Goal: Navigation & Orientation: Understand site structure

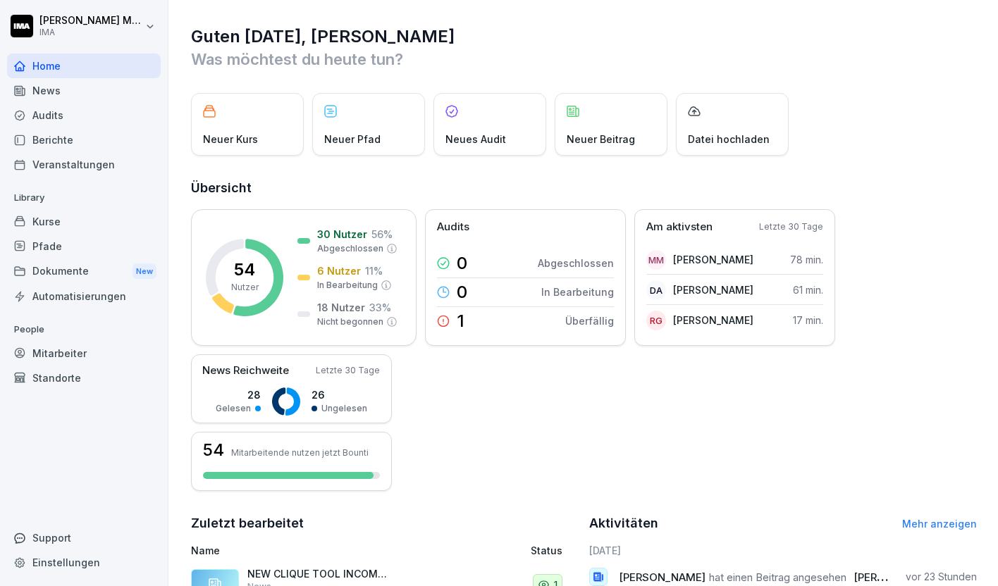
click at [78, 165] on div "Veranstaltungen" at bounding box center [84, 164] width 154 height 25
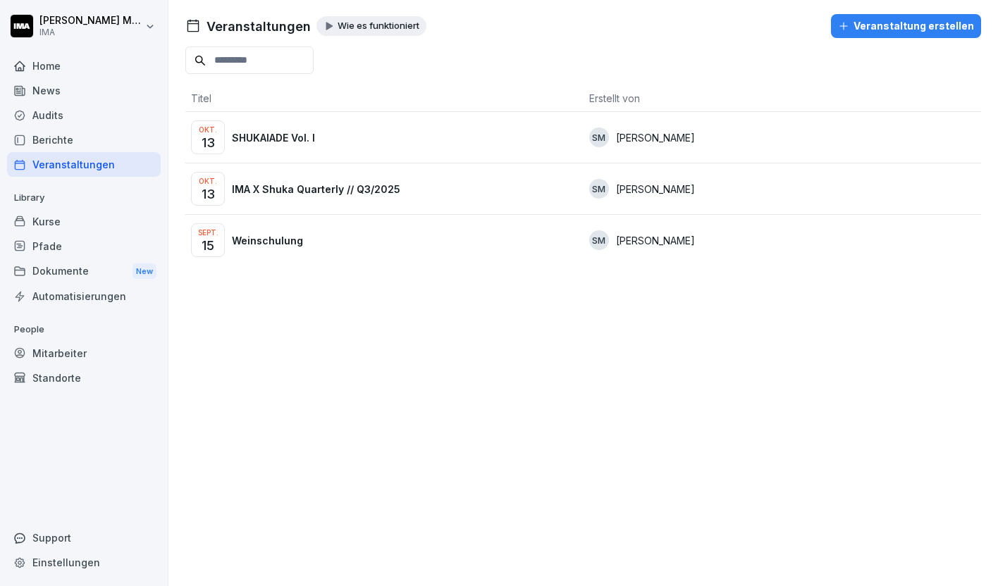
click at [297, 129] on div "Okt. 13 SHUKAIADE Vol. I" at bounding box center [384, 138] width 387 height 34
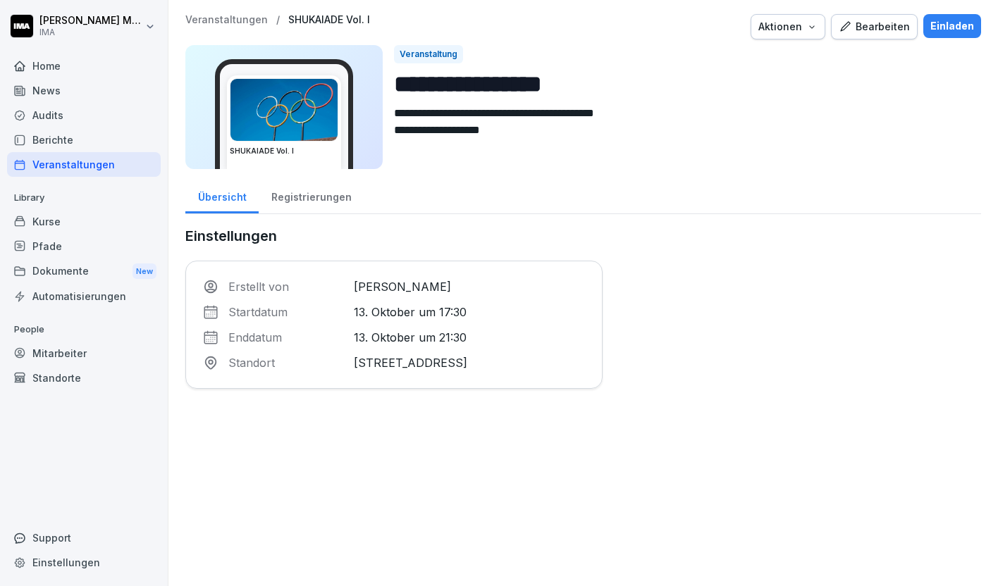
click at [320, 197] on div "Registrierungen" at bounding box center [311, 196] width 105 height 36
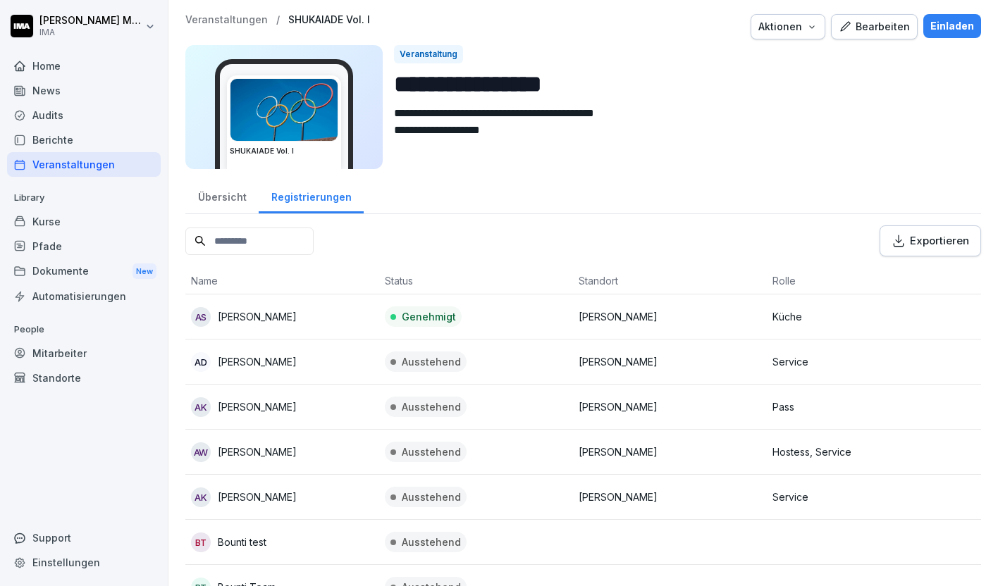
click at [238, 18] on p "Veranstaltungen" at bounding box center [226, 20] width 82 height 12
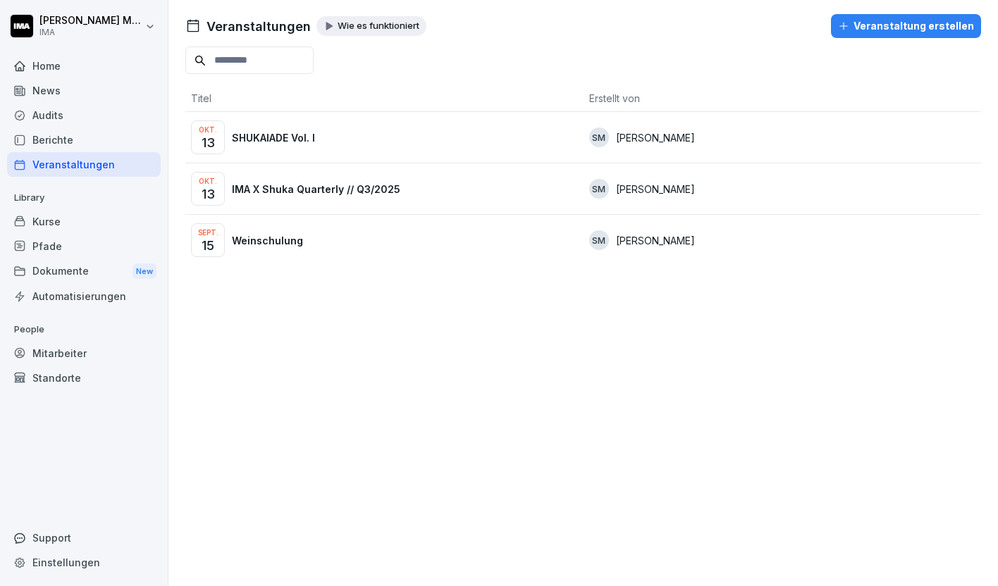
click at [278, 196] on div "Okt. 13 IMA X Shuka Quarterly // Q3/2025" at bounding box center [384, 189] width 387 height 34
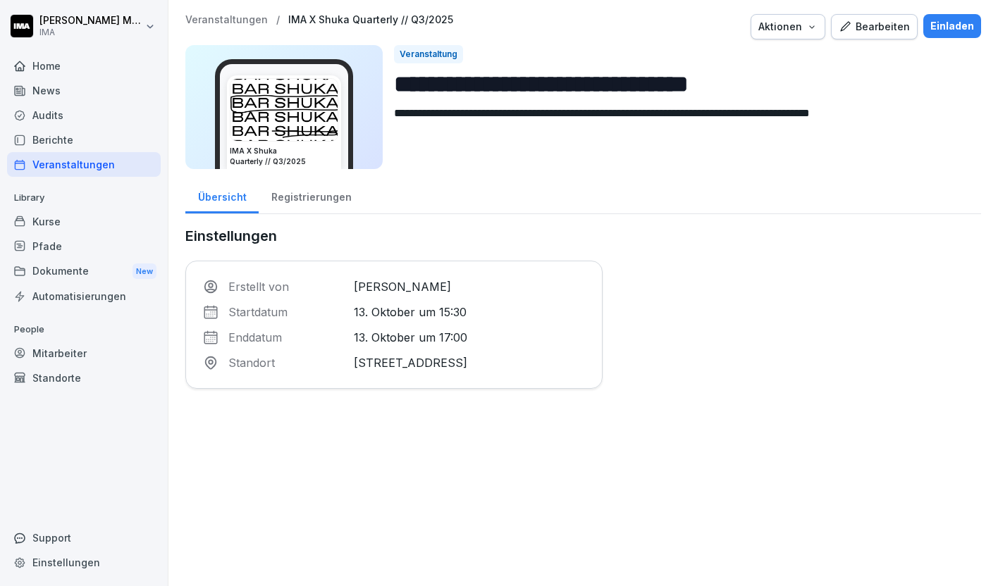
click at [297, 199] on div "Registrierungen" at bounding box center [311, 196] width 105 height 36
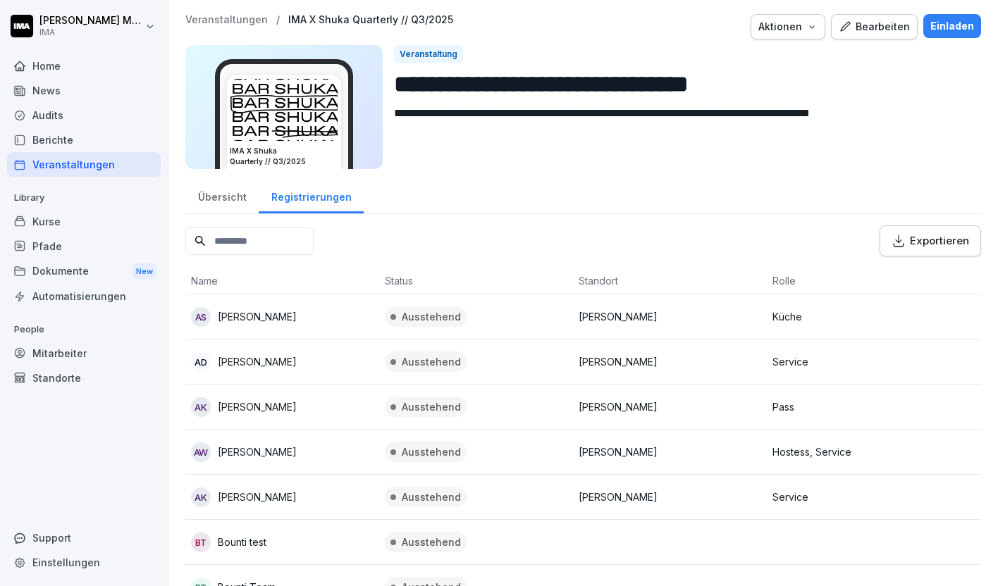
click at [196, 18] on p "Veranstaltungen" at bounding box center [226, 20] width 82 height 12
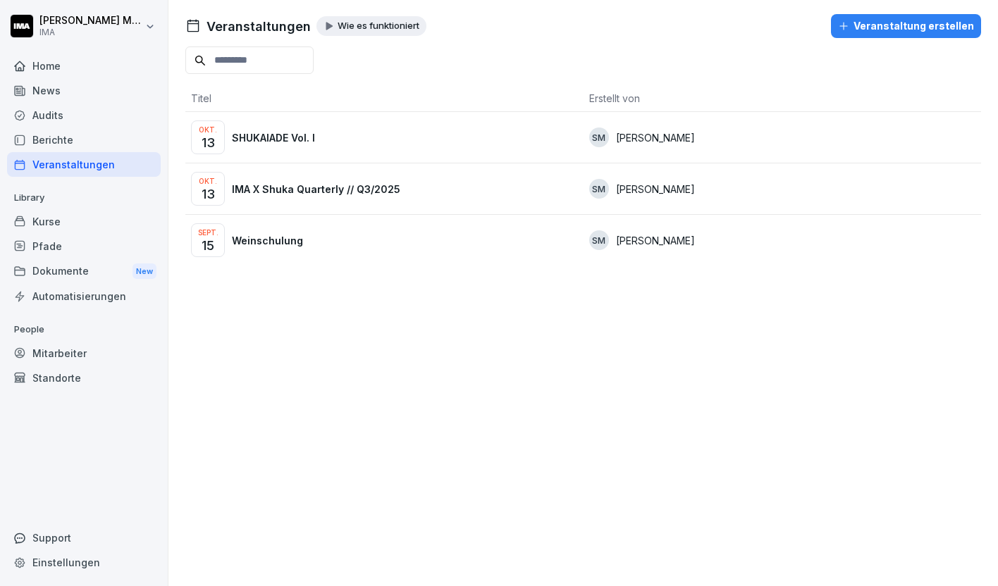
click at [269, 140] on p "SHUKAIADE Vol. I" at bounding box center [273, 137] width 83 height 15
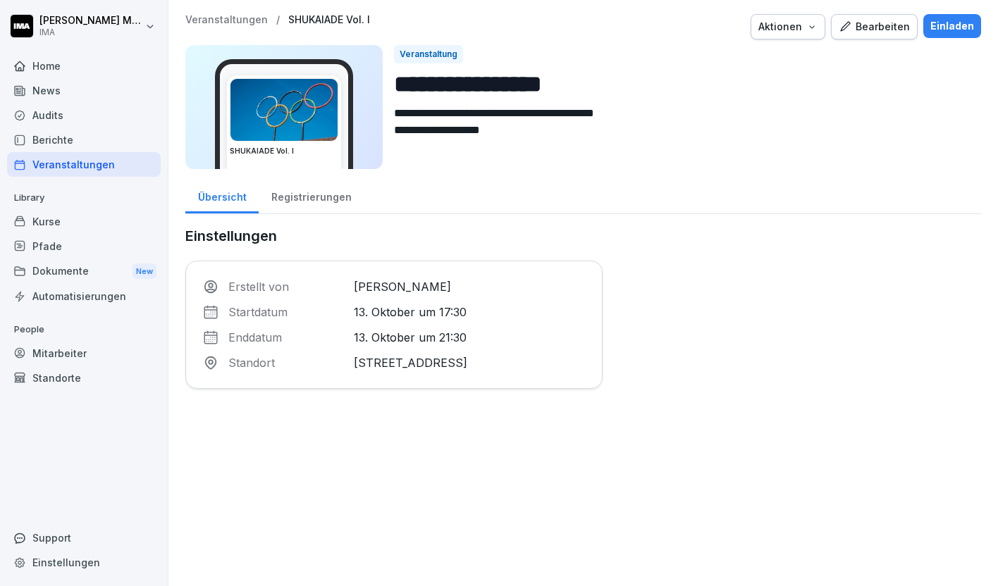
click at [302, 185] on div "Registrierungen" at bounding box center [311, 196] width 105 height 36
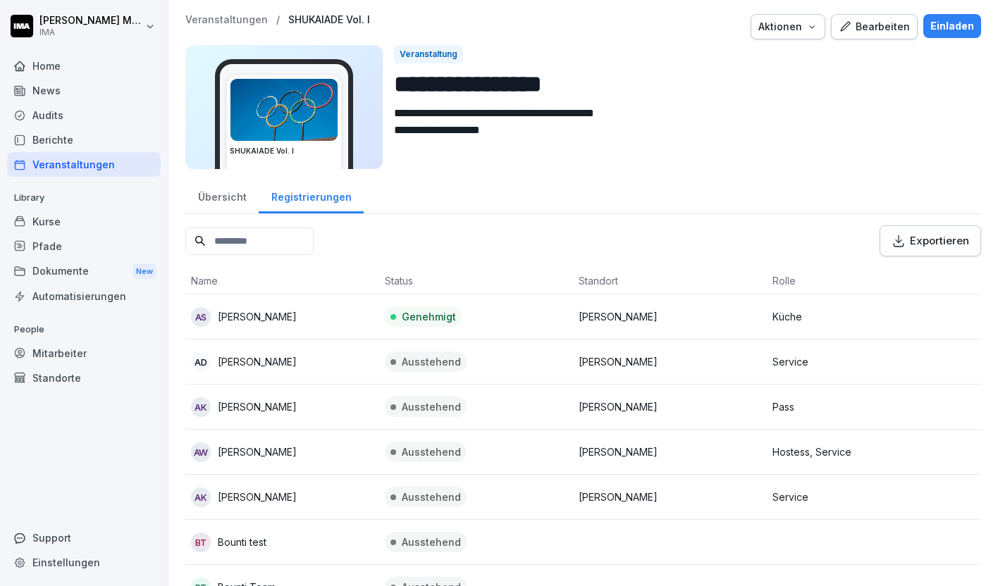
click at [212, 17] on p "Veranstaltungen" at bounding box center [226, 20] width 82 height 12
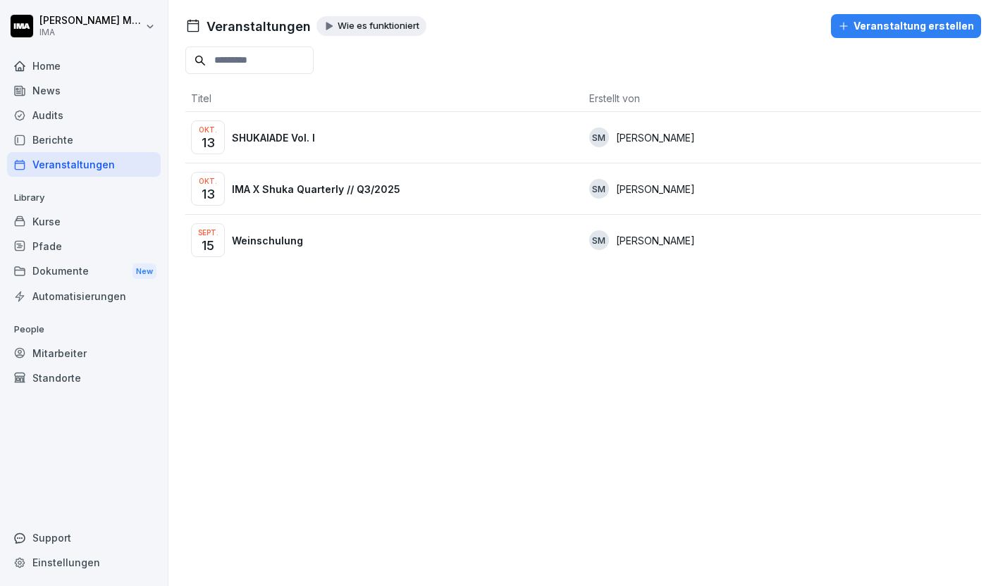
click at [292, 190] on p "IMA X Shuka Quarterly // Q3/2025" at bounding box center [316, 189] width 168 height 15
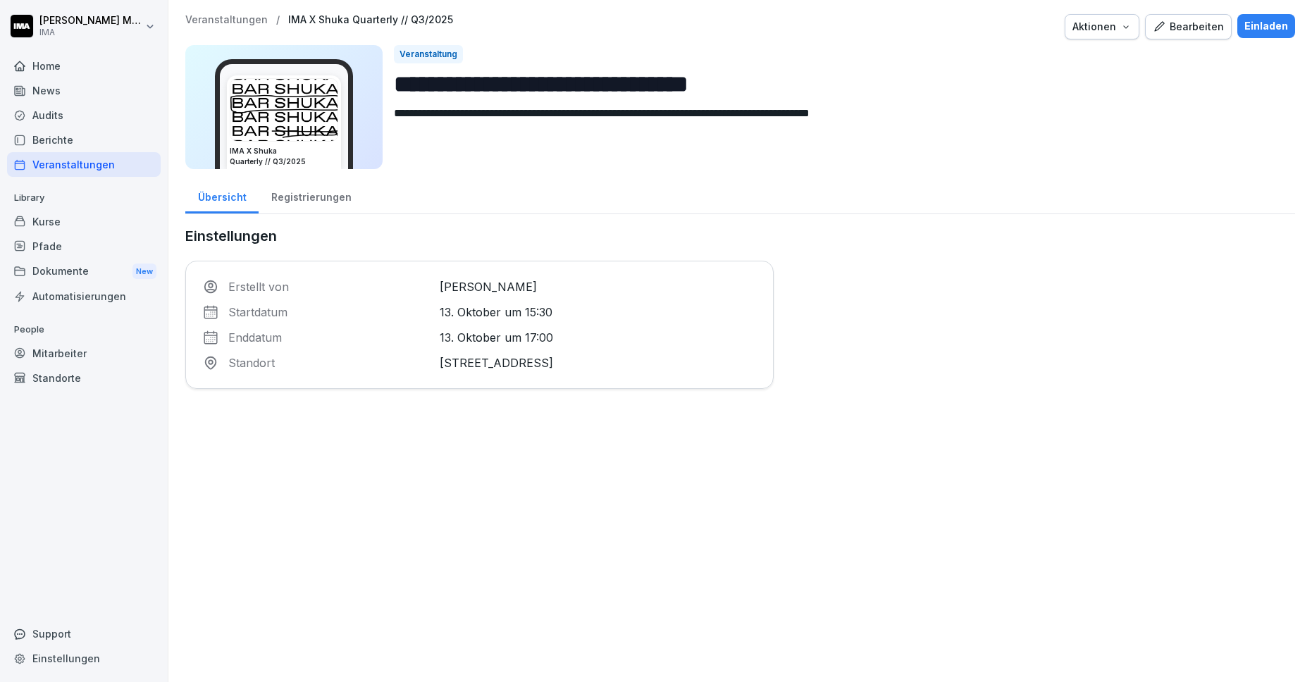
click at [57, 225] on div "Kurse" at bounding box center [84, 221] width 154 height 25
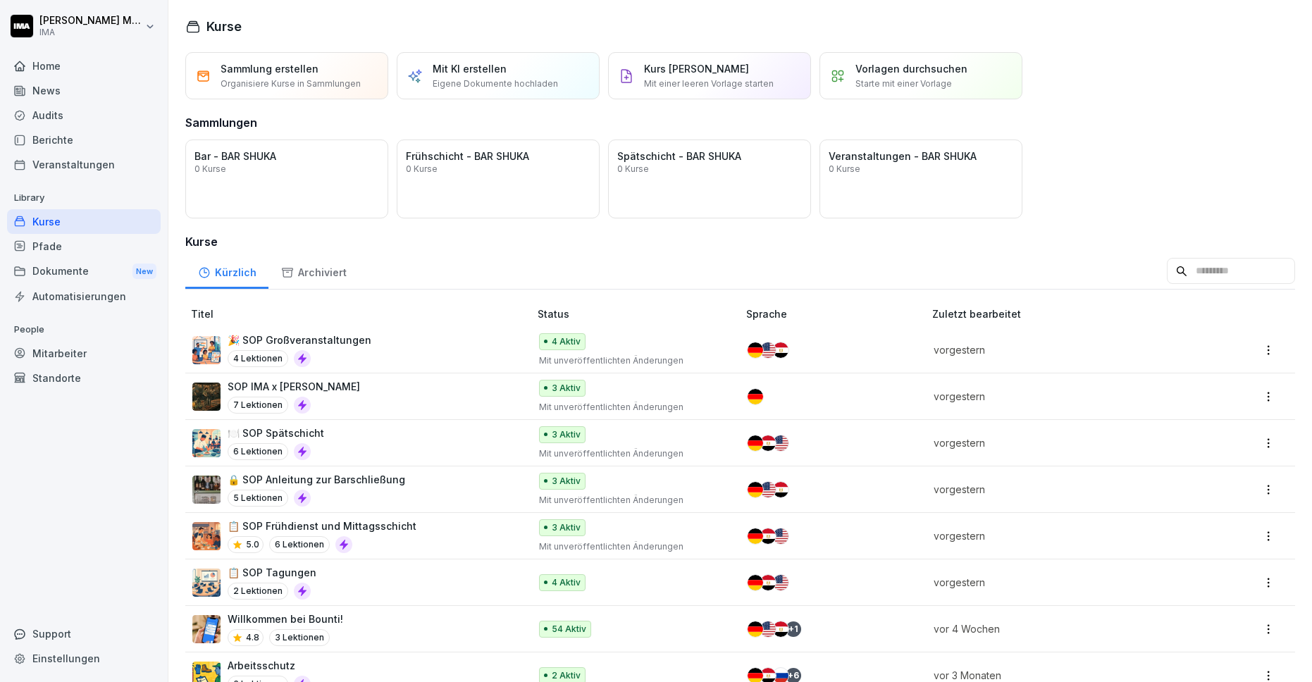
click at [69, 358] on div "Mitarbeiter" at bounding box center [84, 353] width 154 height 25
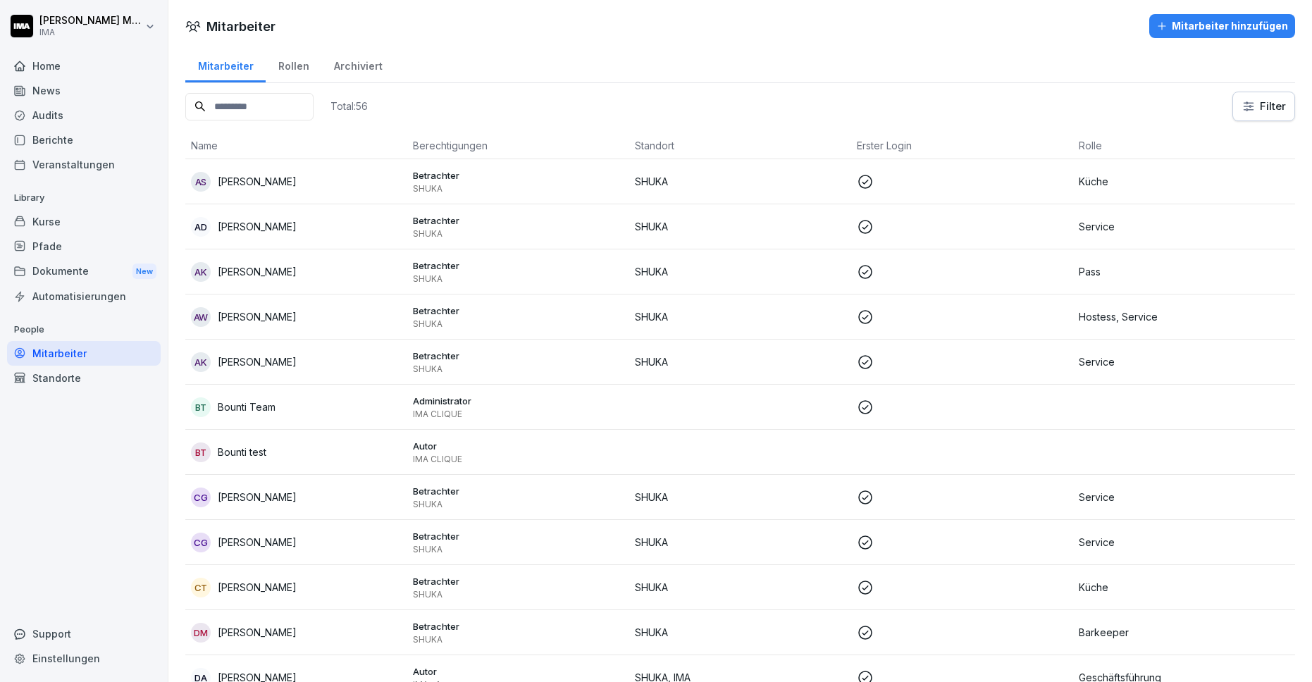
click at [39, 297] on div "Automatisierungen" at bounding box center [84, 296] width 154 height 25
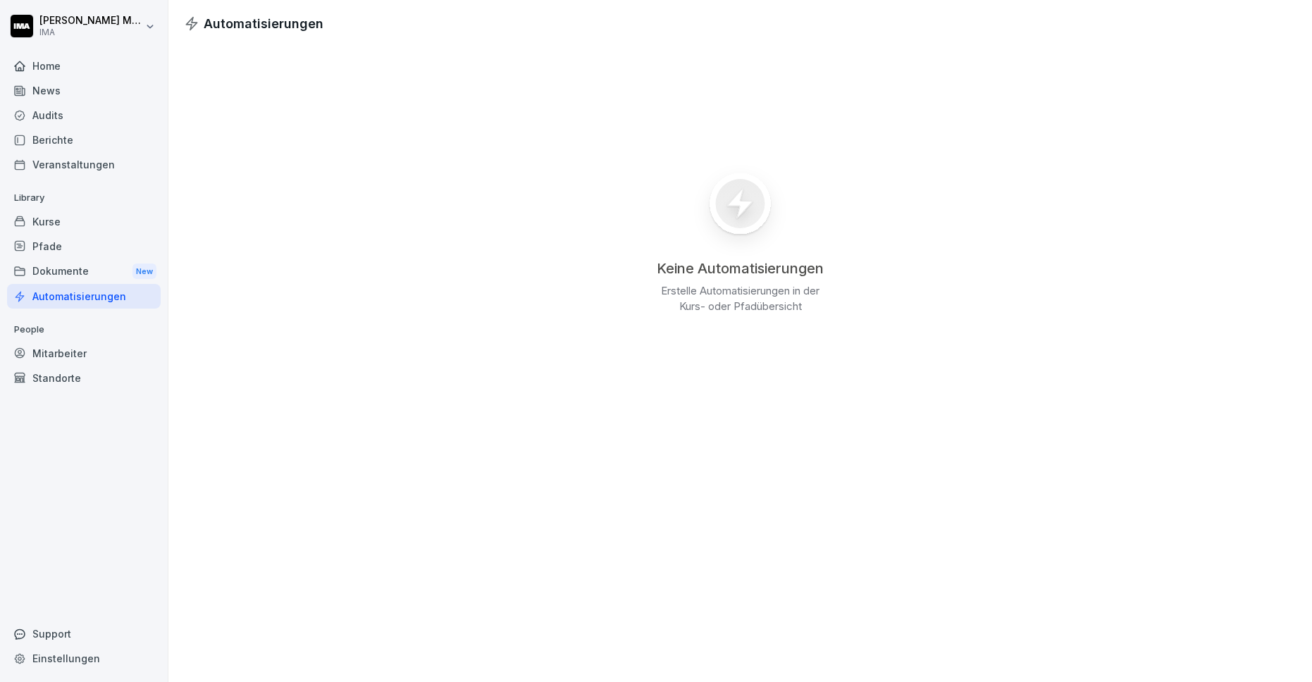
click at [47, 267] on div "Dokumente New" at bounding box center [84, 272] width 154 height 26
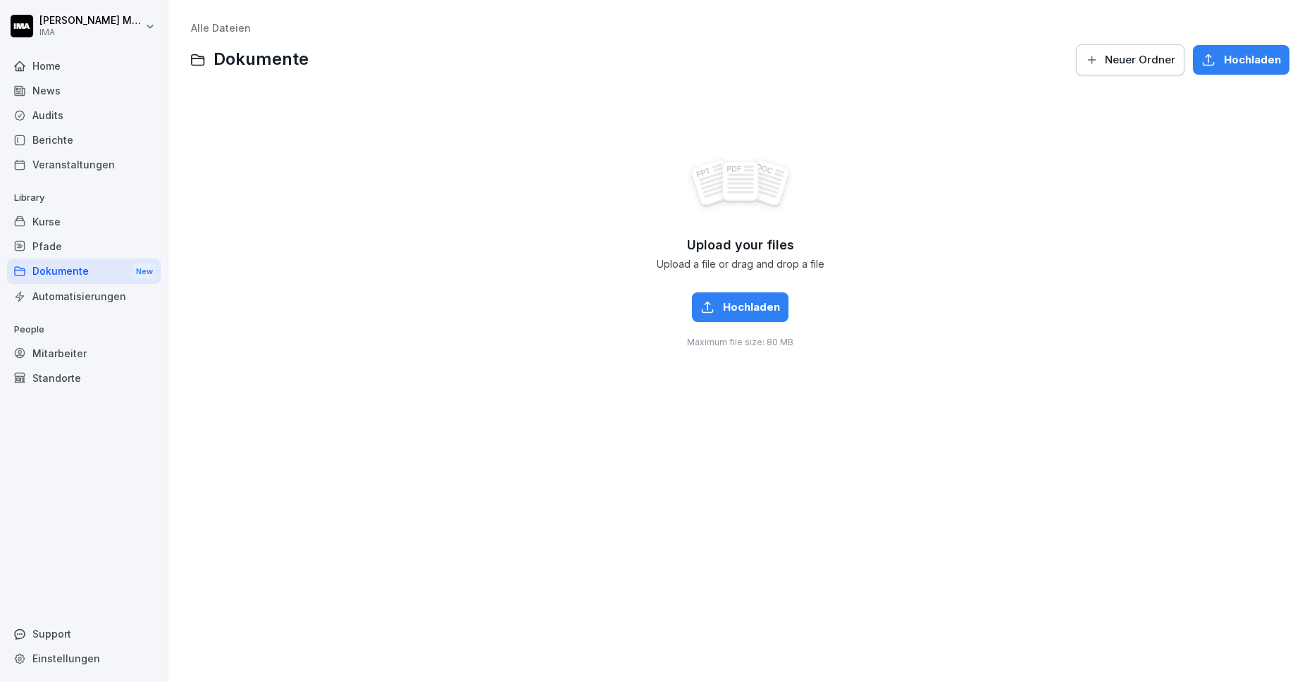
click at [48, 242] on div "Pfade" at bounding box center [84, 246] width 154 height 25
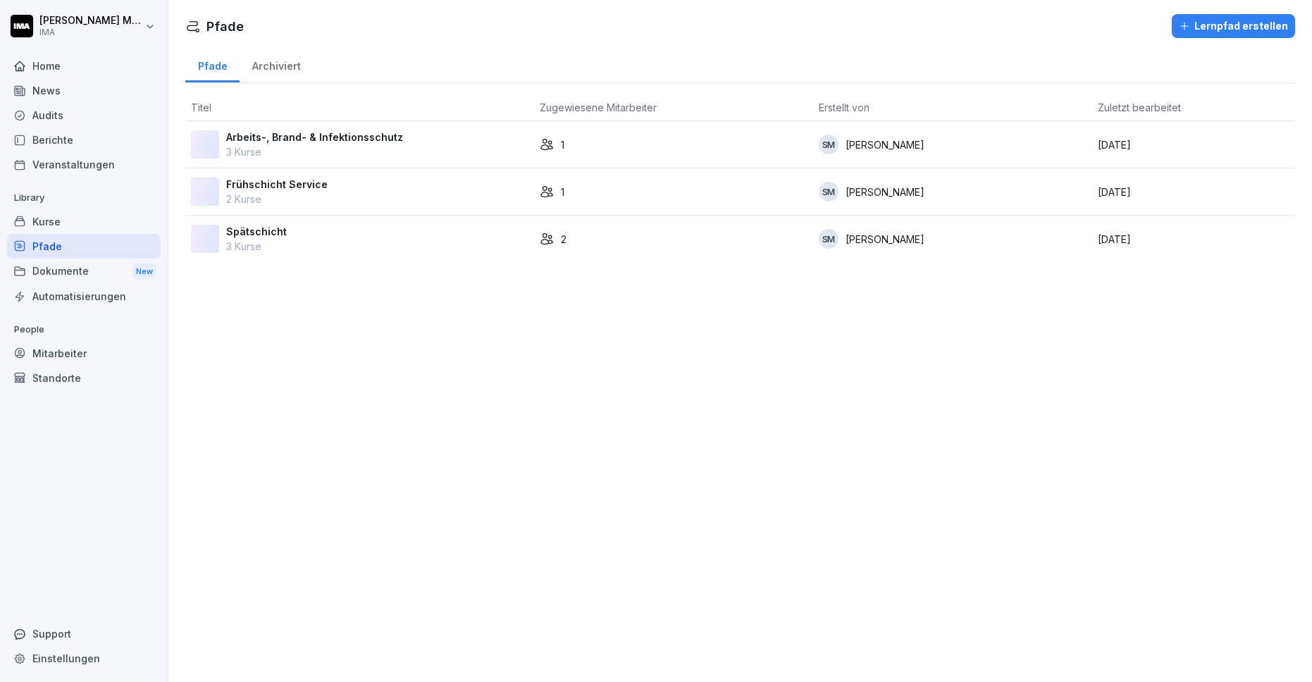
click at [48, 216] on div "Kurse" at bounding box center [84, 221] width 154 height 25
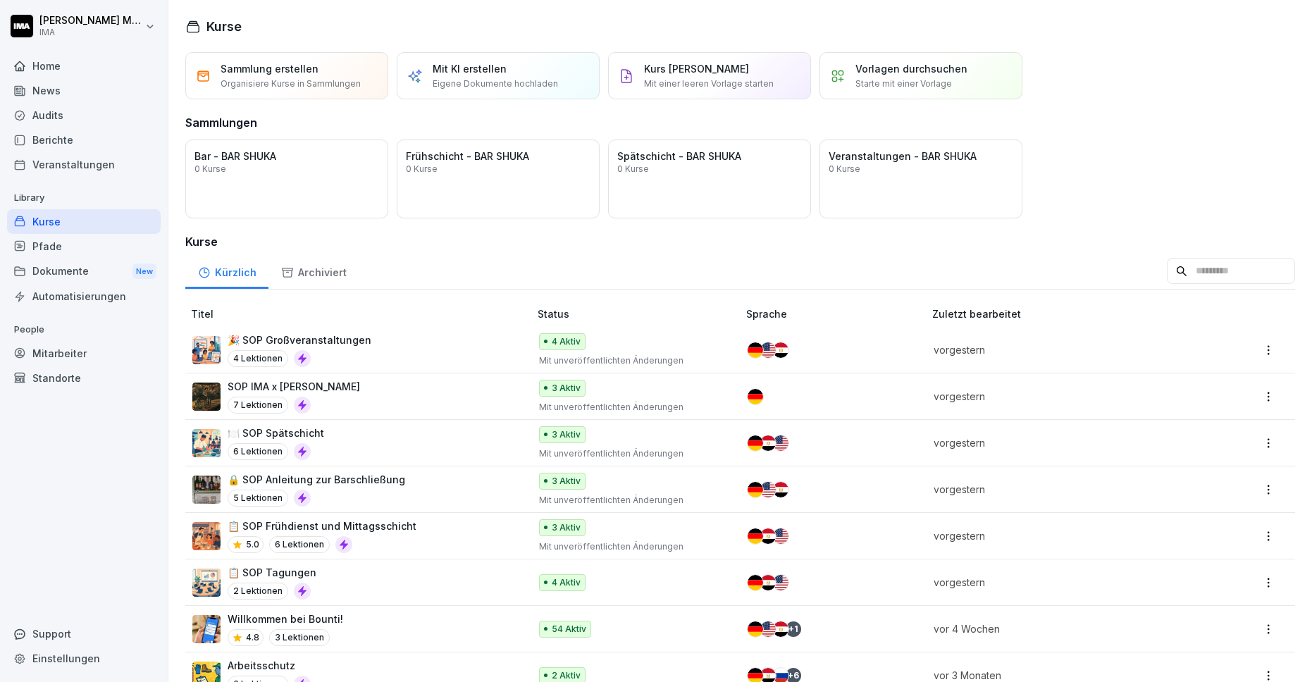
click at [49, 168] on div "Veranstaltungen" at bounding box center [84, 164] width 154 height 25
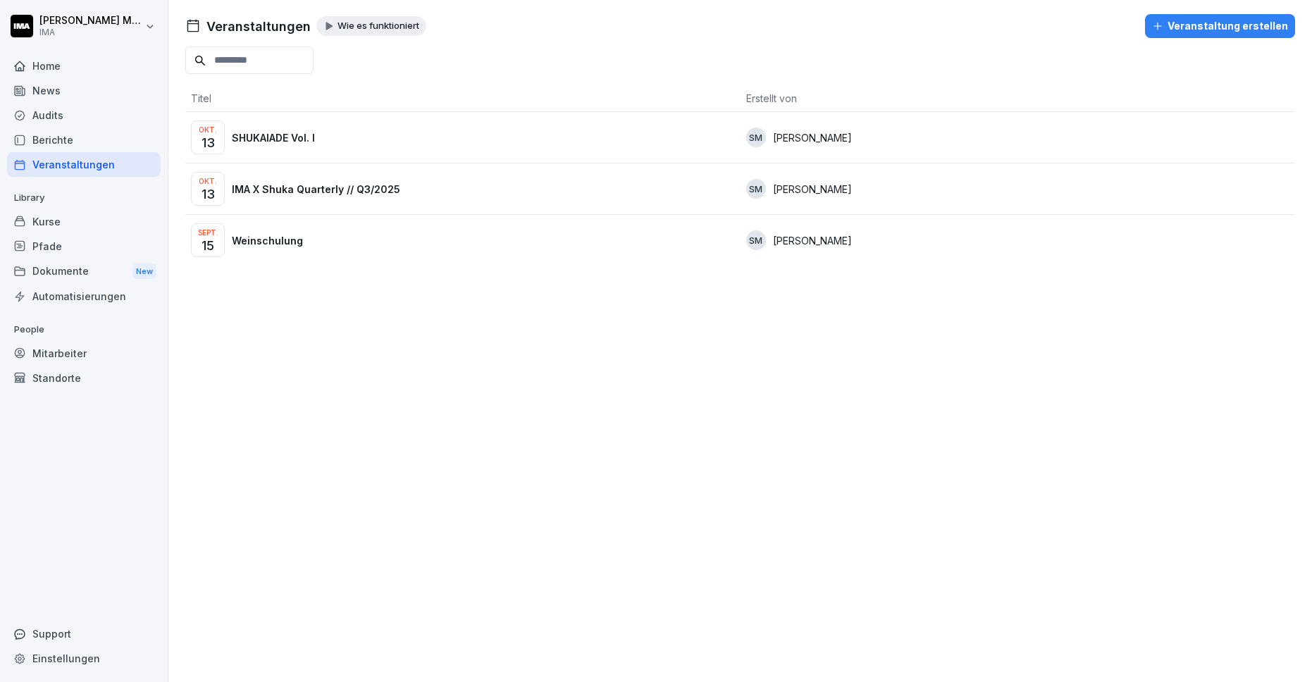
click at [49, 137] on div "Berichte" at bounding box center [84, 140] width 154 height 25
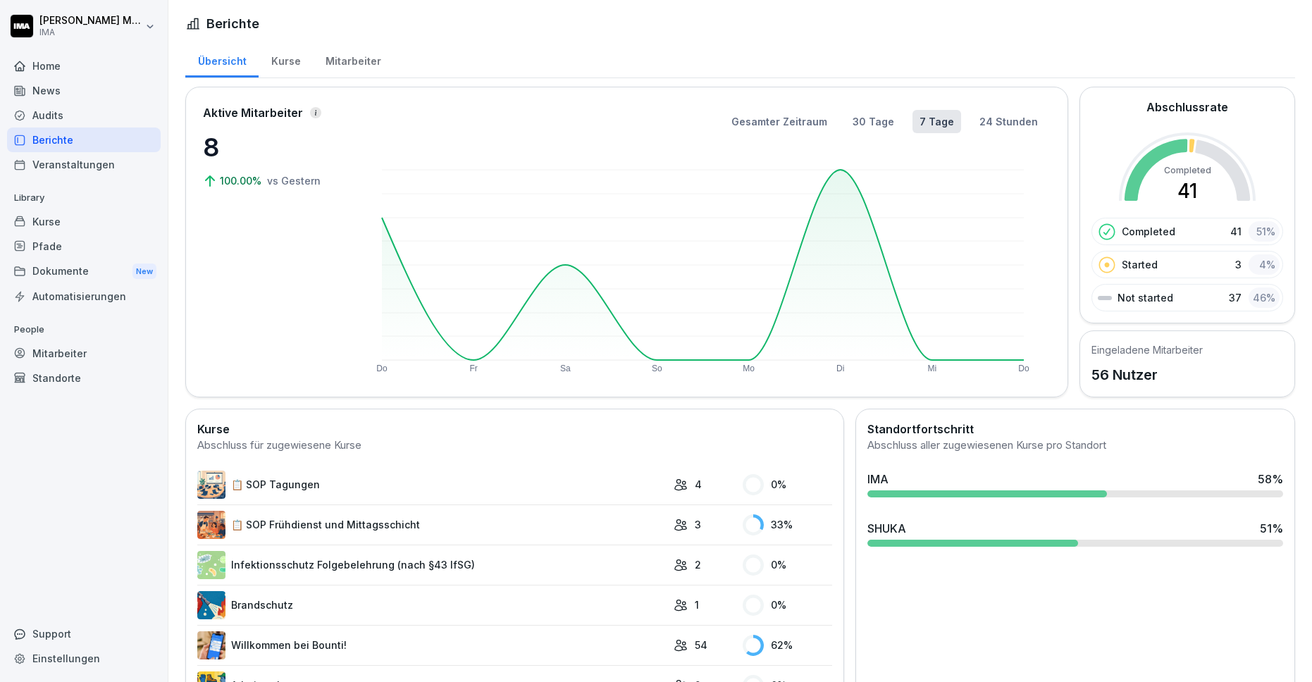
click at [281, 67] on div "Kurse" at bounding box center [286, 60] width 54 height 36
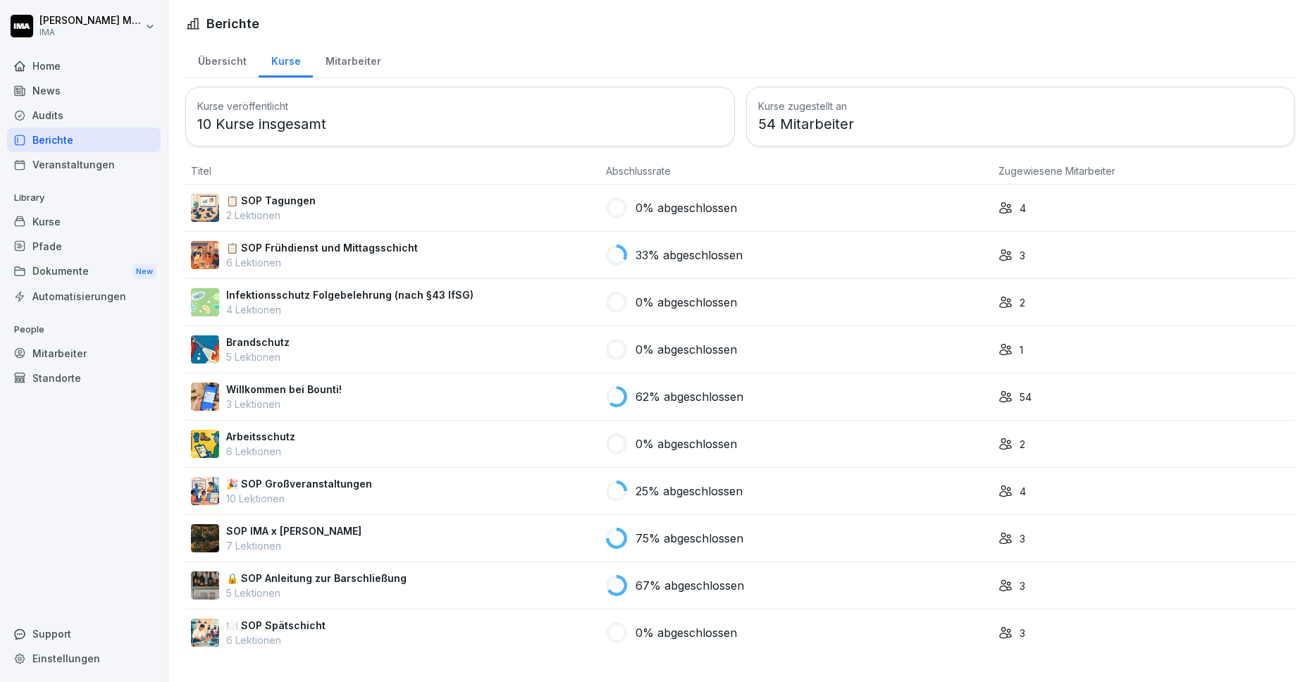
click at [334, 67] on div "Mitarbeiter" at bounding box center [353, 60] width 80 height 36
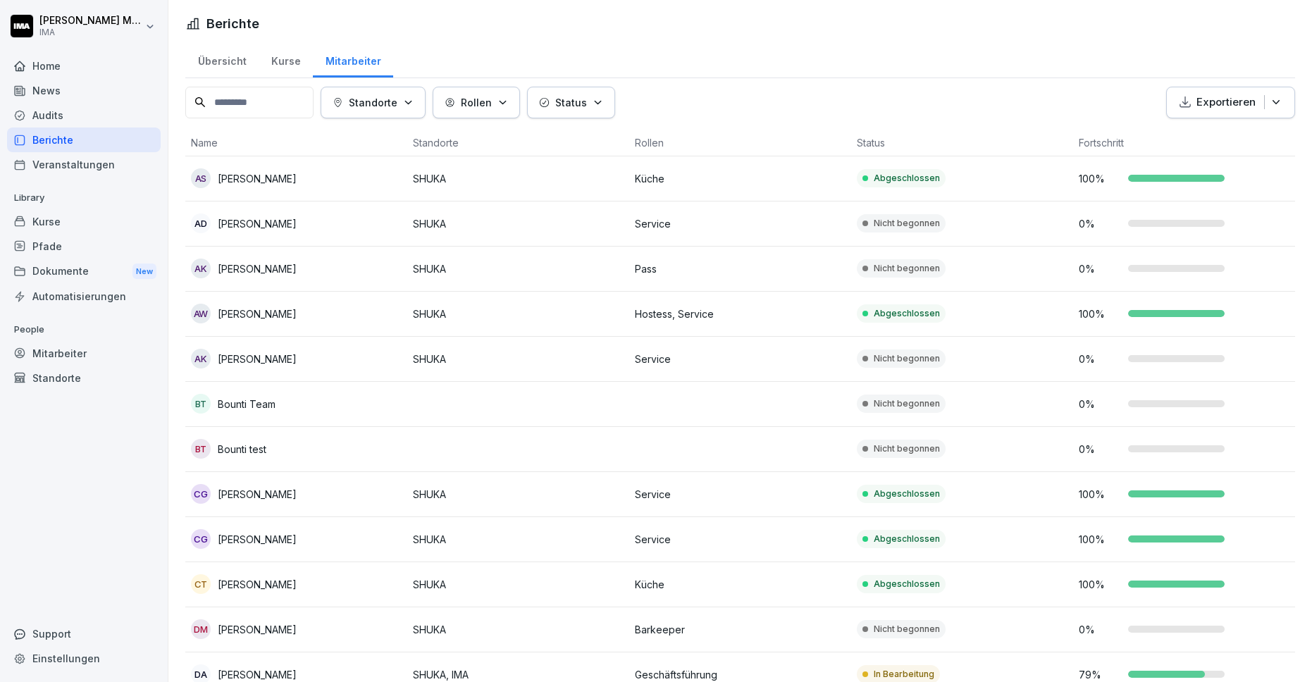
click at [226, 66] on div "Übersicht" at bounding box center [221, 60] width 73 height 36
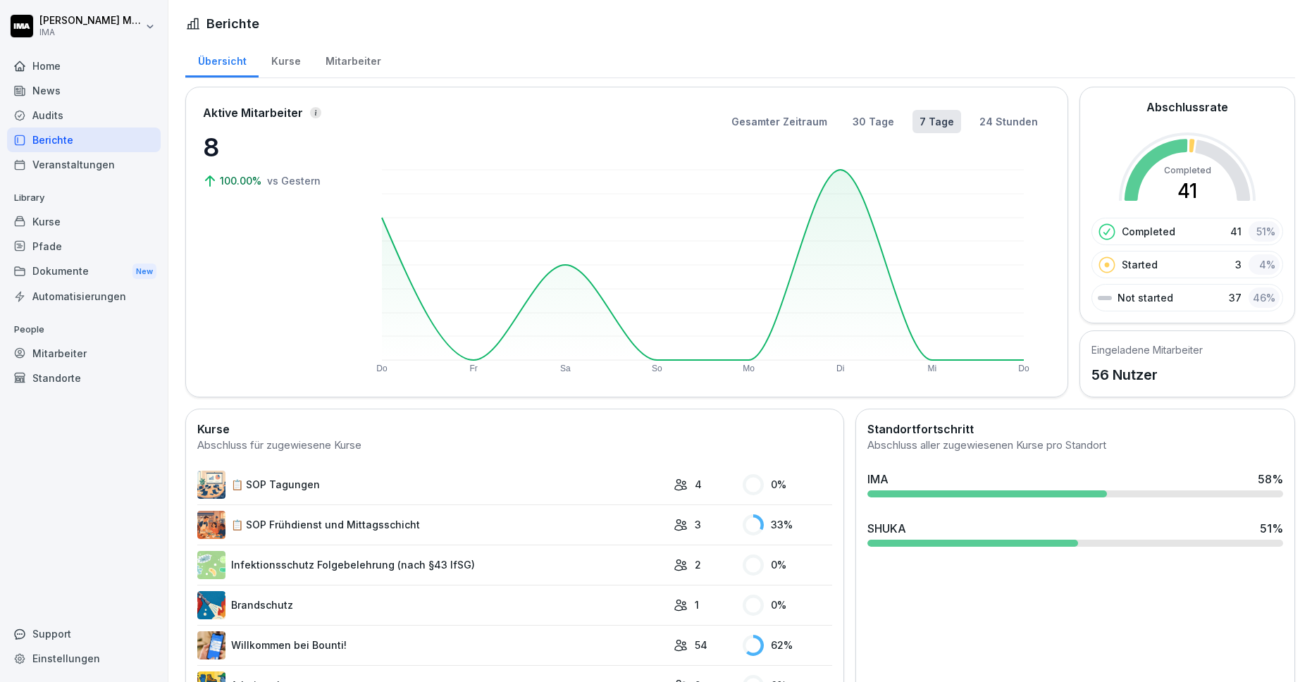
click at [69, 346] on div "Mitarbeiter" at bounding box center [84, 353] width 154 height 25
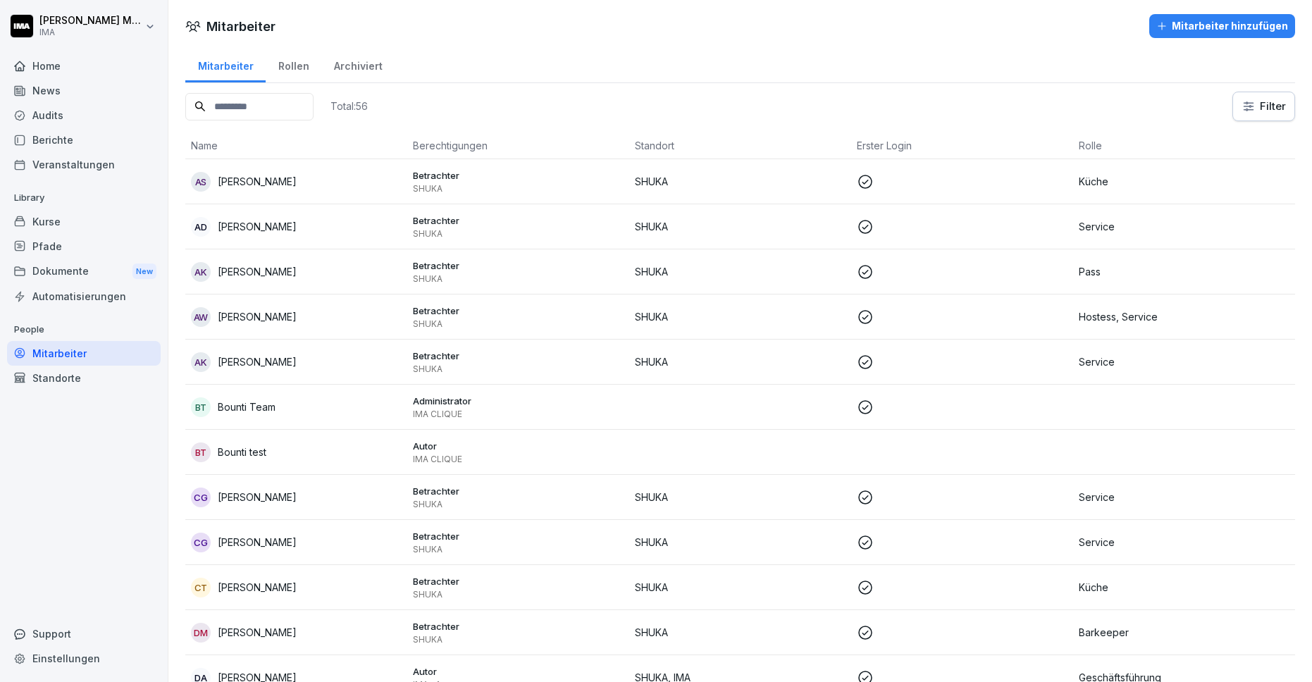
click at [54, 71] on div "Home" at bounding box center [84, 66] width 154 height 25
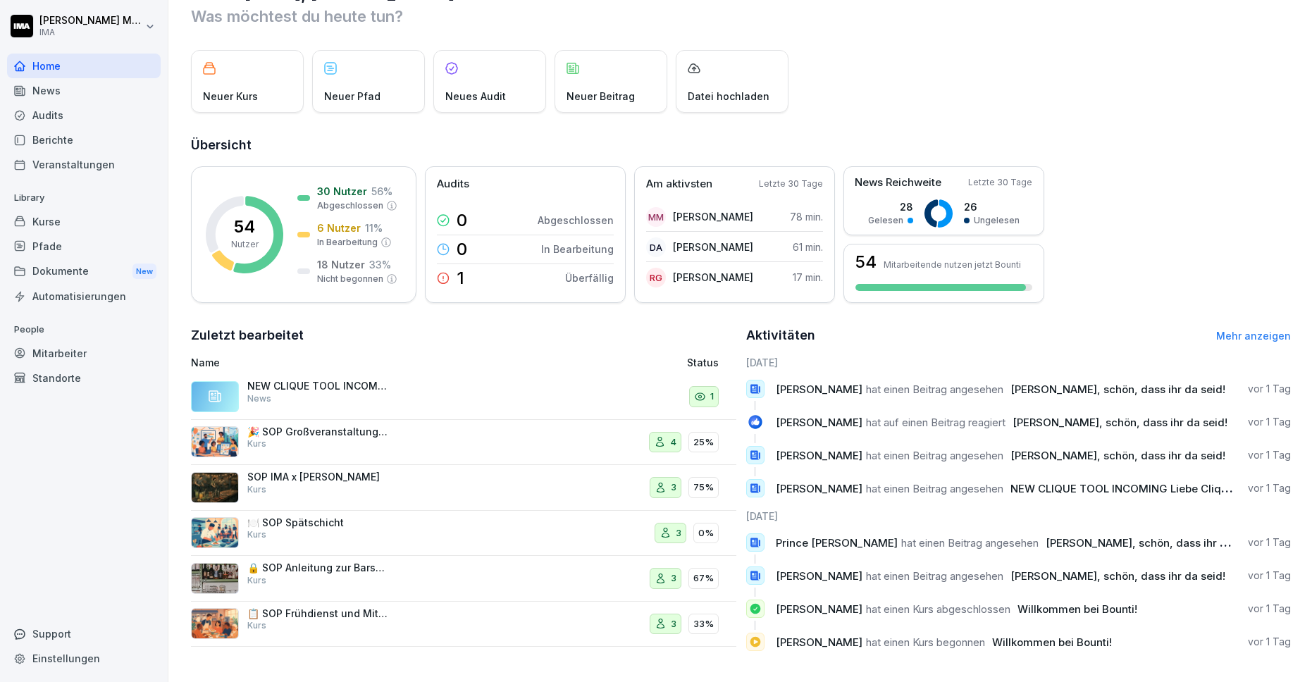
scroll to position [49, 0]
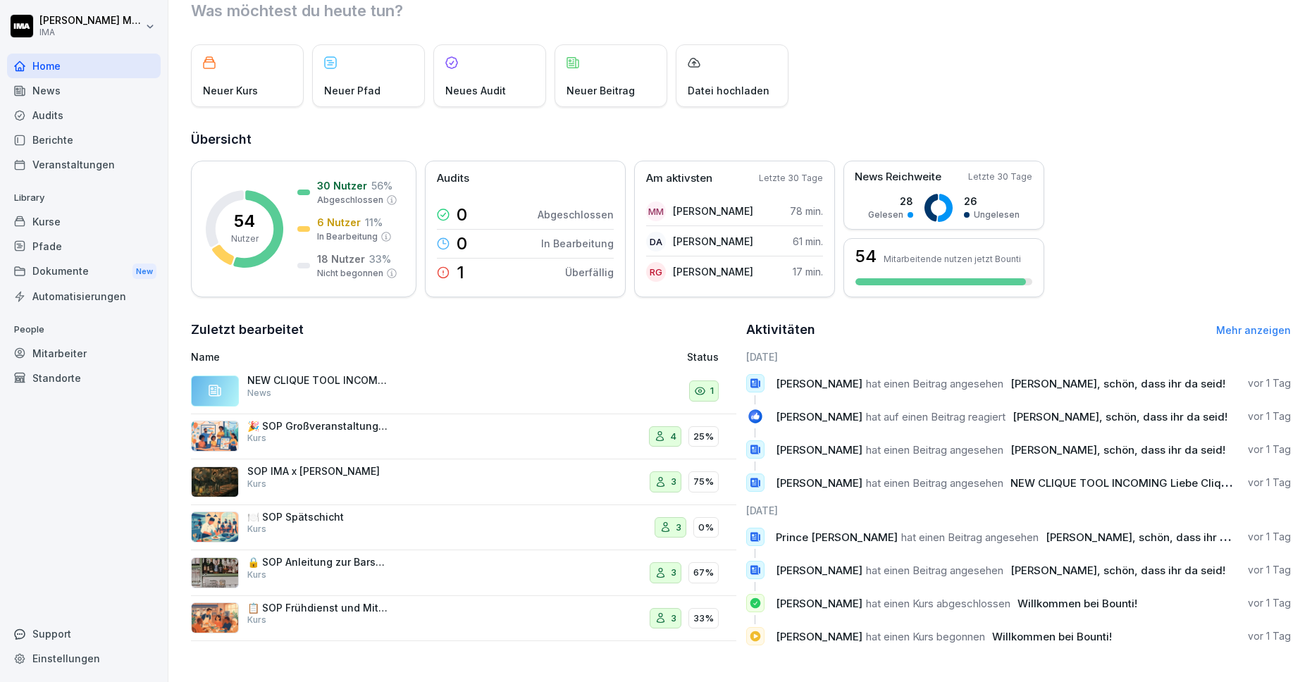
click at [997, 331] on link "Mehr anzeigen" at bounding box center [1253, 330] width 75 height 12
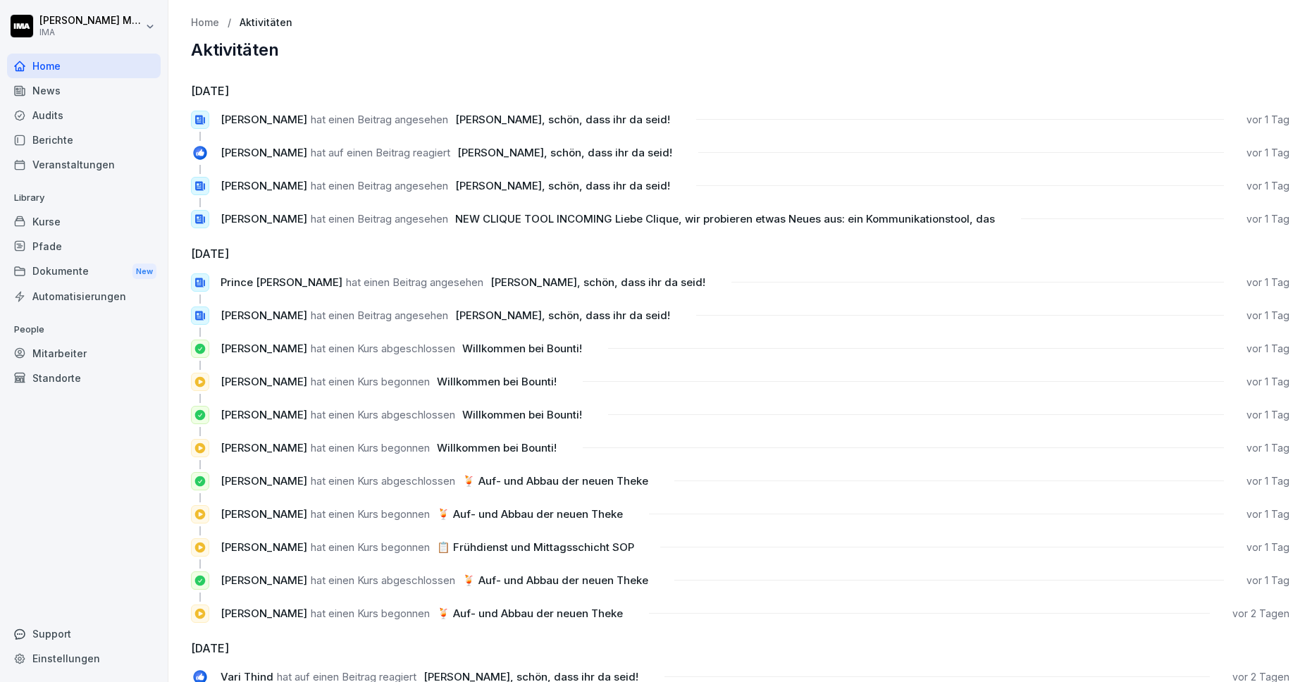
click at [206, 23] on p "Home" at bounding box center [205, 23] width 28 height 12
